Goal: Task Accomplishment & Management: Use online tool/utility

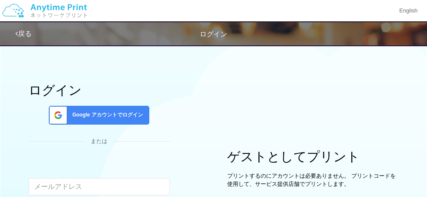
scroll to position [86, 0]
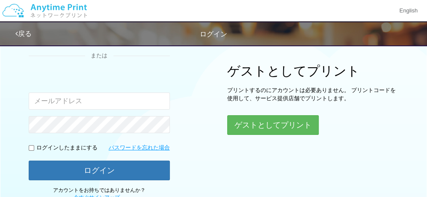
click at [113, 101] on input "email" at bounding box center [99, 100] width 141 height 17
type input "[EMAIL_ADDRESS][DOMAIN_NAME]"
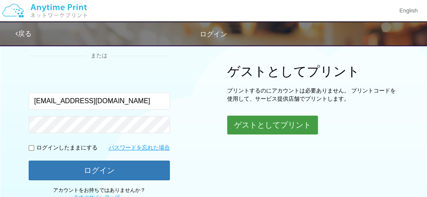
click at [247, 125] on button "ゲストとしてプリント" at bounding box center [272, 125] width 91 height 19
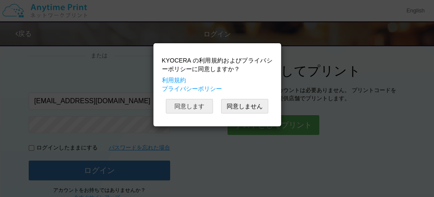
click at [197, 108] on button "同意します" at bounding box center [189, 106] width 47 height 15
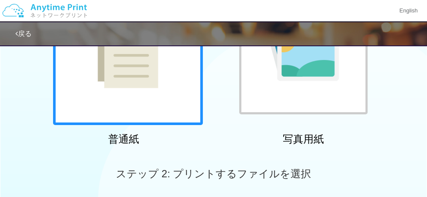
scroll to position [257, 0]
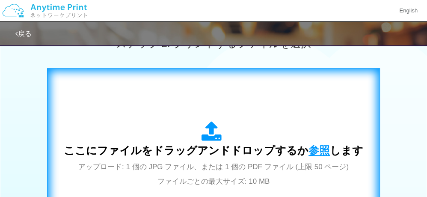
click at [309, 149] on span "参照" at bounding box center [319, 150] width 21 height 12
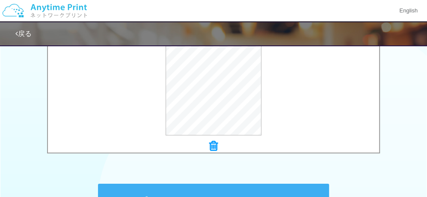
scroll to position [300, 0]
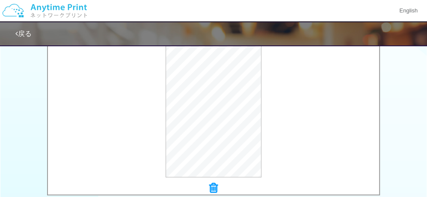
click at [21, 33] on link "戻る" at bounding box center [23, 33] width 16 height 7
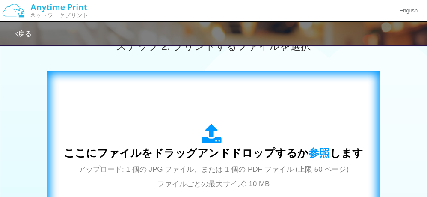
scroll to position [240, 0]
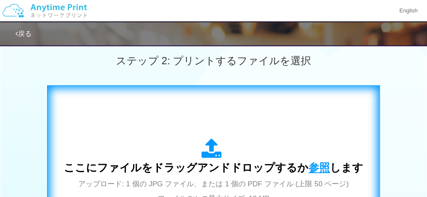
click at [321, 163] on span "参照" at bounding box center [319, 167] width 21 height 12
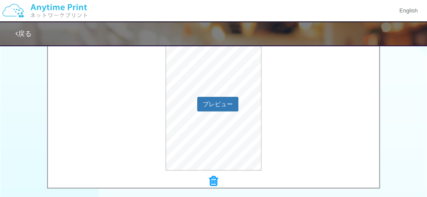
scroll to position [368, 0]
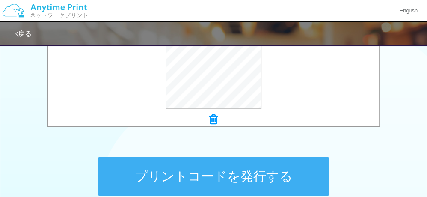
click at [251, 178] on button "プリントコードを発行する" at bounding box center [213, 176] width 231 height 39
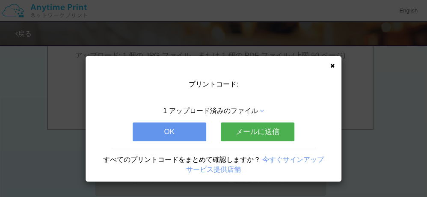
scroll to position [0, 0]
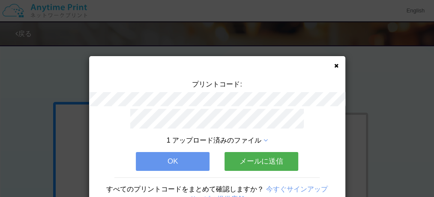
click at [256, 154] on button "メールに送信" at bounding box center [261, 161] width 74 height 19
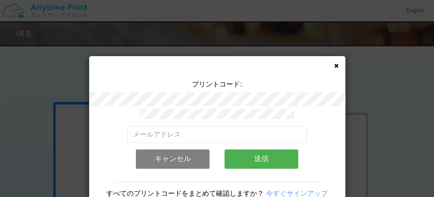
click at [260, 155] on button "送信" at bounding box center [261, 158] width 74 height 19
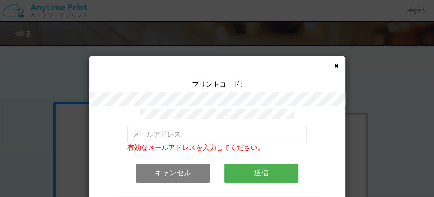
click at [193, 169] on button "キャンセル" at bounding box center [173, 173] width 74 height 19
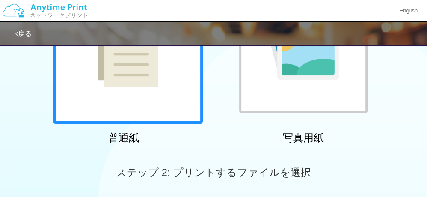
scroll to position [128, 0]
